Goal: Find contact information: Find contact information

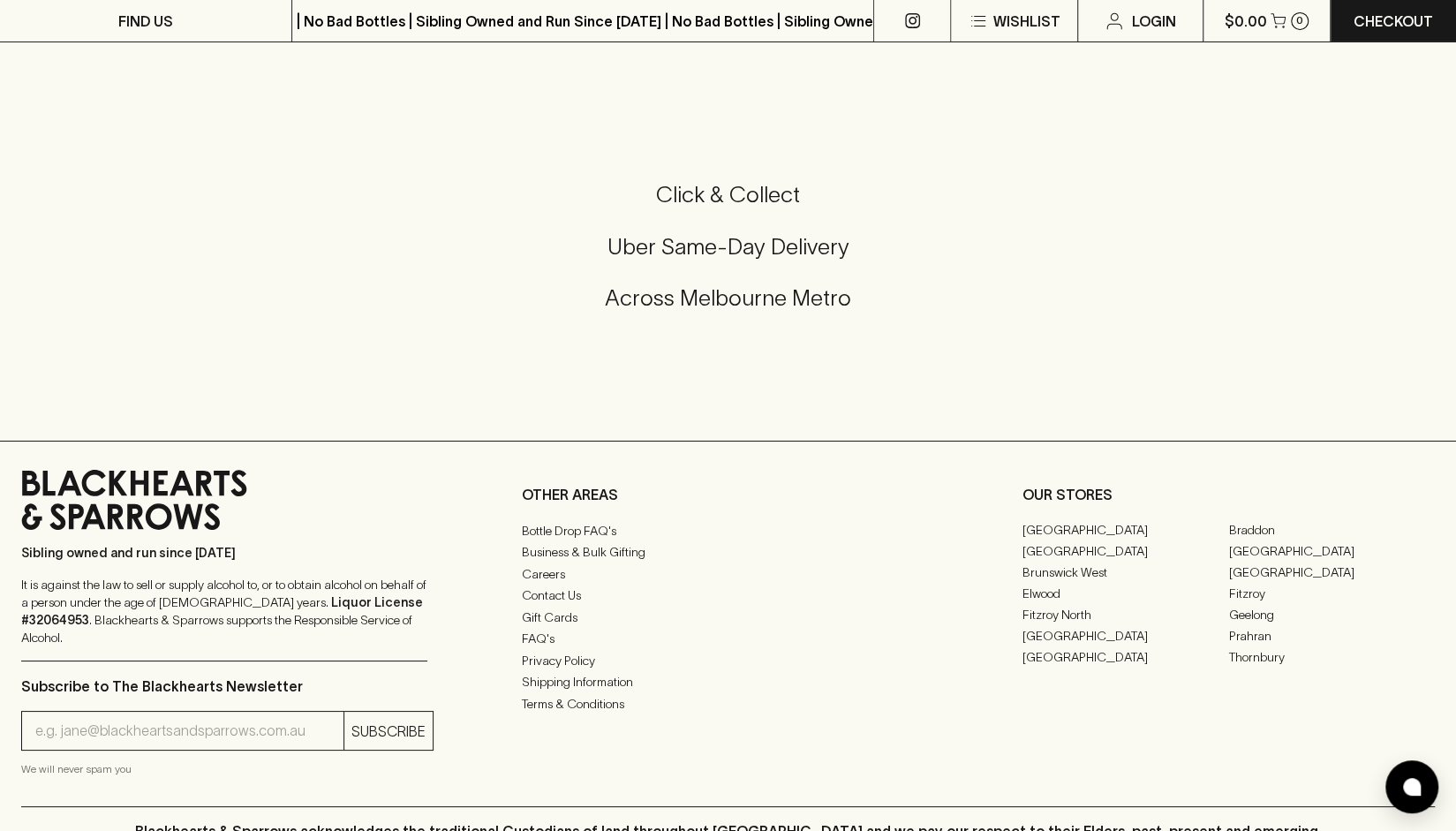
scroll to position [4369, 0]
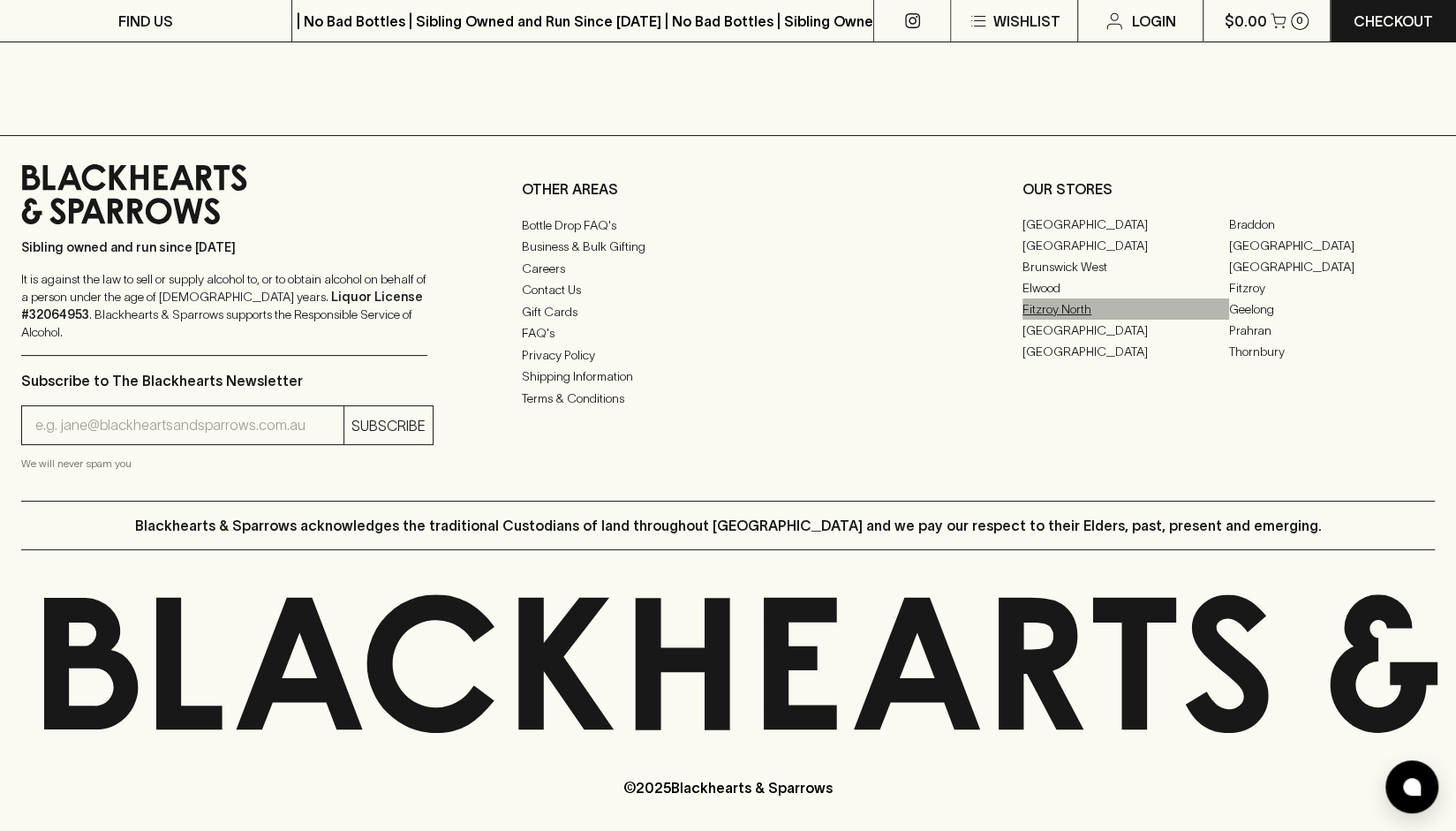
click at [1077, 317] on link "Fitzroy North" at bounding box center [1125, 309] width 207 height 21
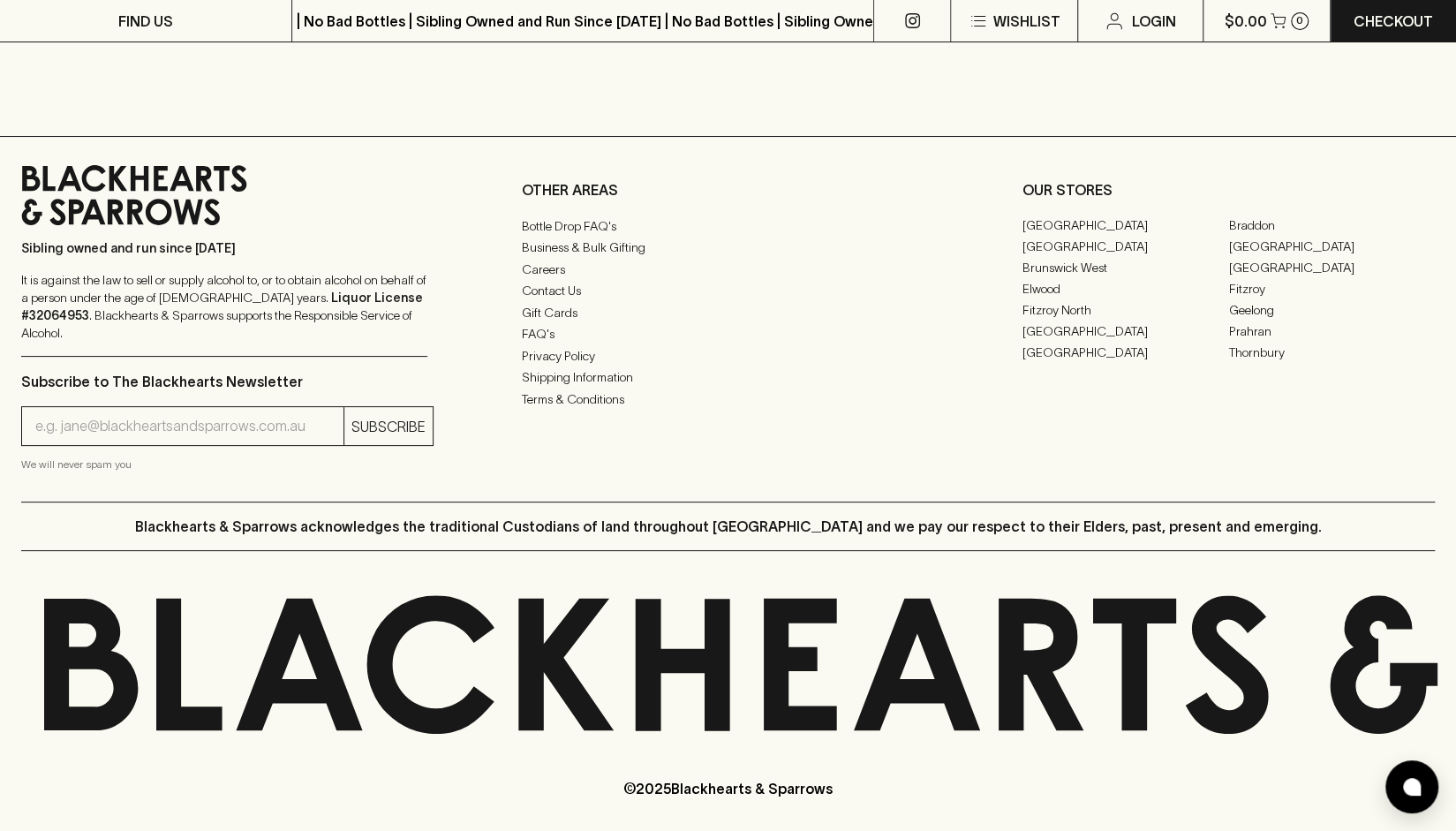
scroll to position [4390, 0]
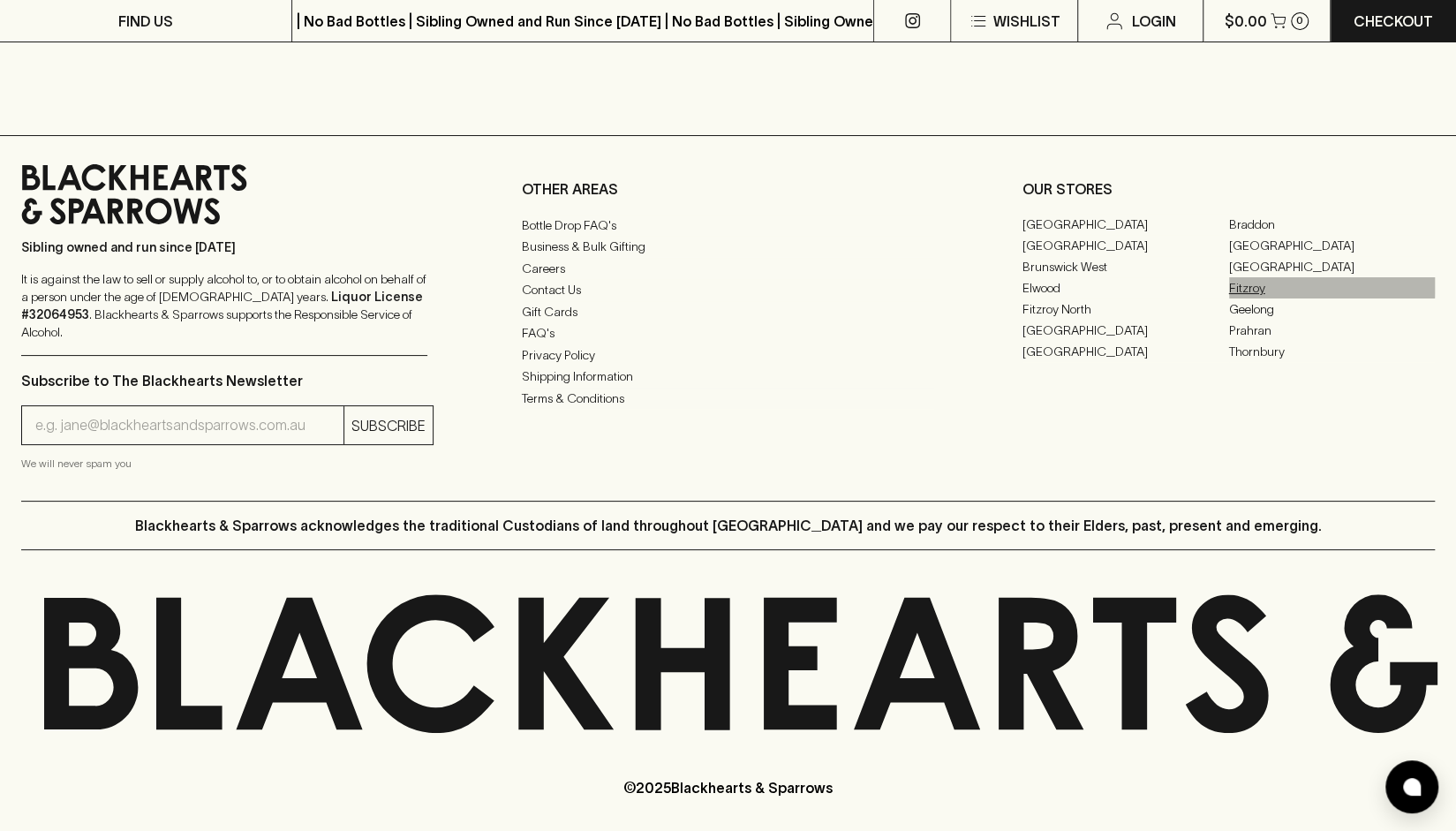
click at [1243, 290] on link "Fitzroy" at bounding box center [1332, 288] width 207 height 21
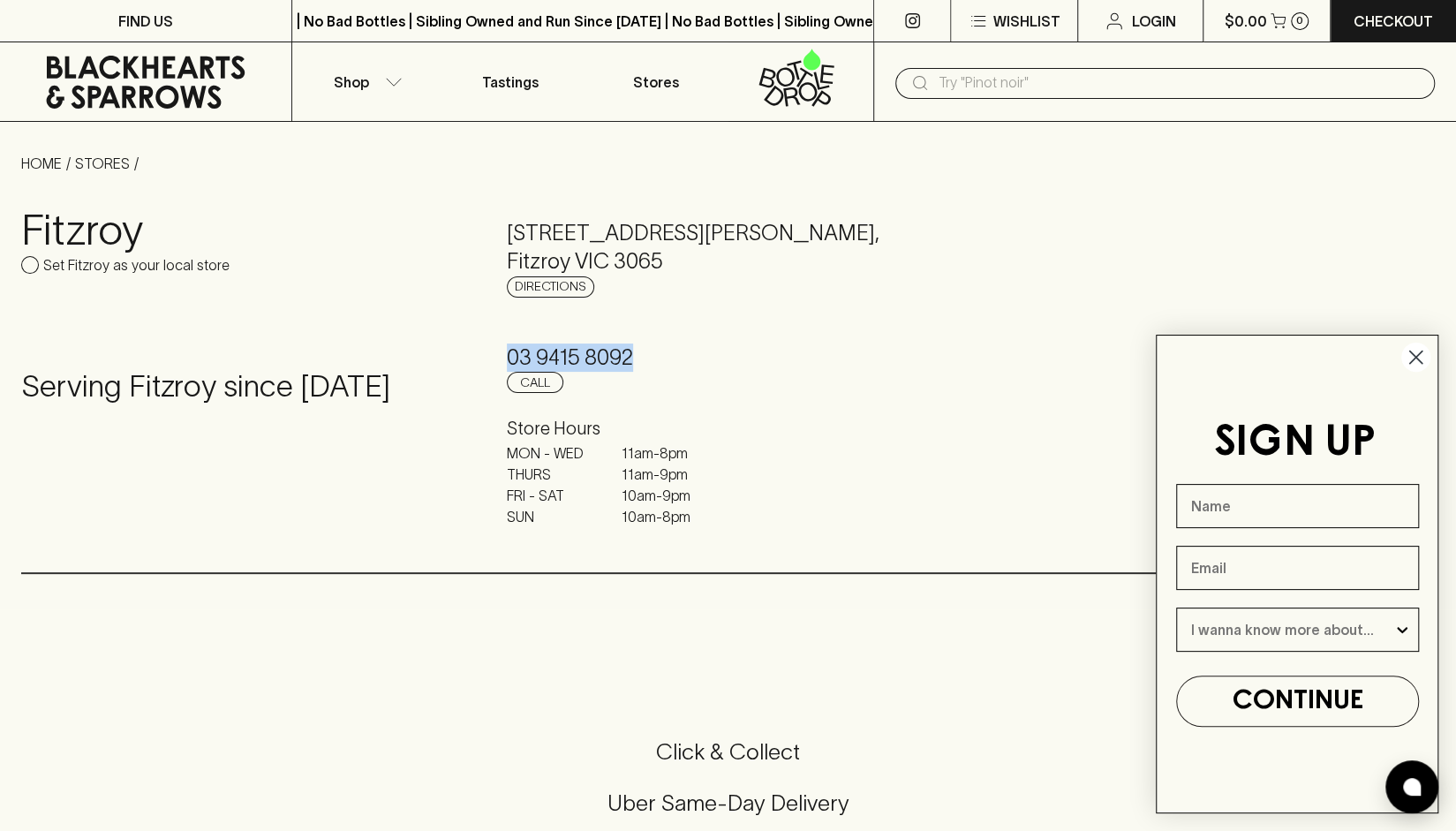
drag, startPoint x: 646, startPoint y: 360, endPoint x: 496, endPoint y: 349, distance: 150.4
click at [496, 349] on div "Fitzroy Set Fitzroy as your local store Serving [GEOGRAPHIC_DATA] since [DATE] …" at bounding box center [728, 373] width 1414 height 398
copy h5 "03 9415 8092"
